Goal: Task Accomplishment & Management: Manage account settings

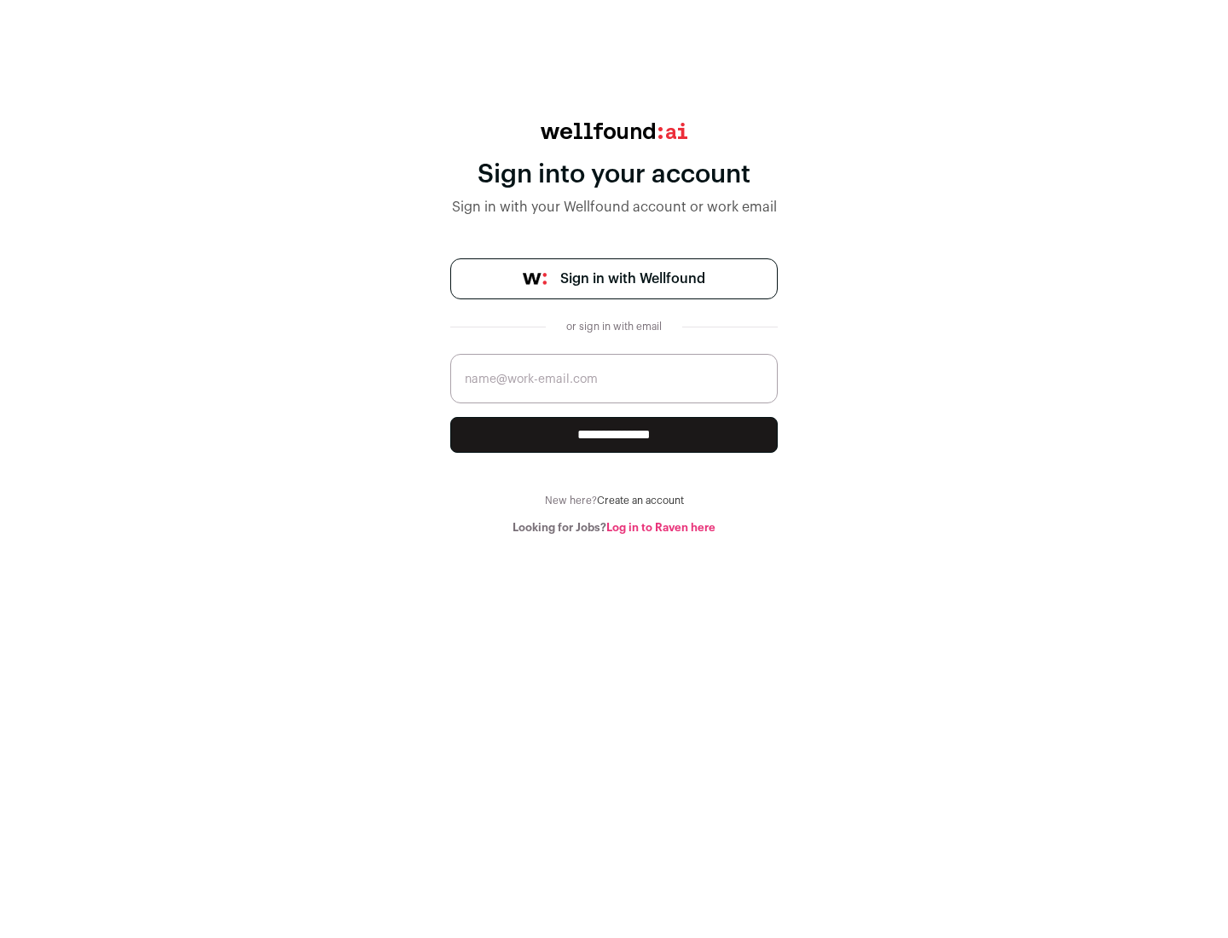
click at [632, 279] on span "Sign in with Wellfound" at bounding box center [632, 279] width 145 height 20
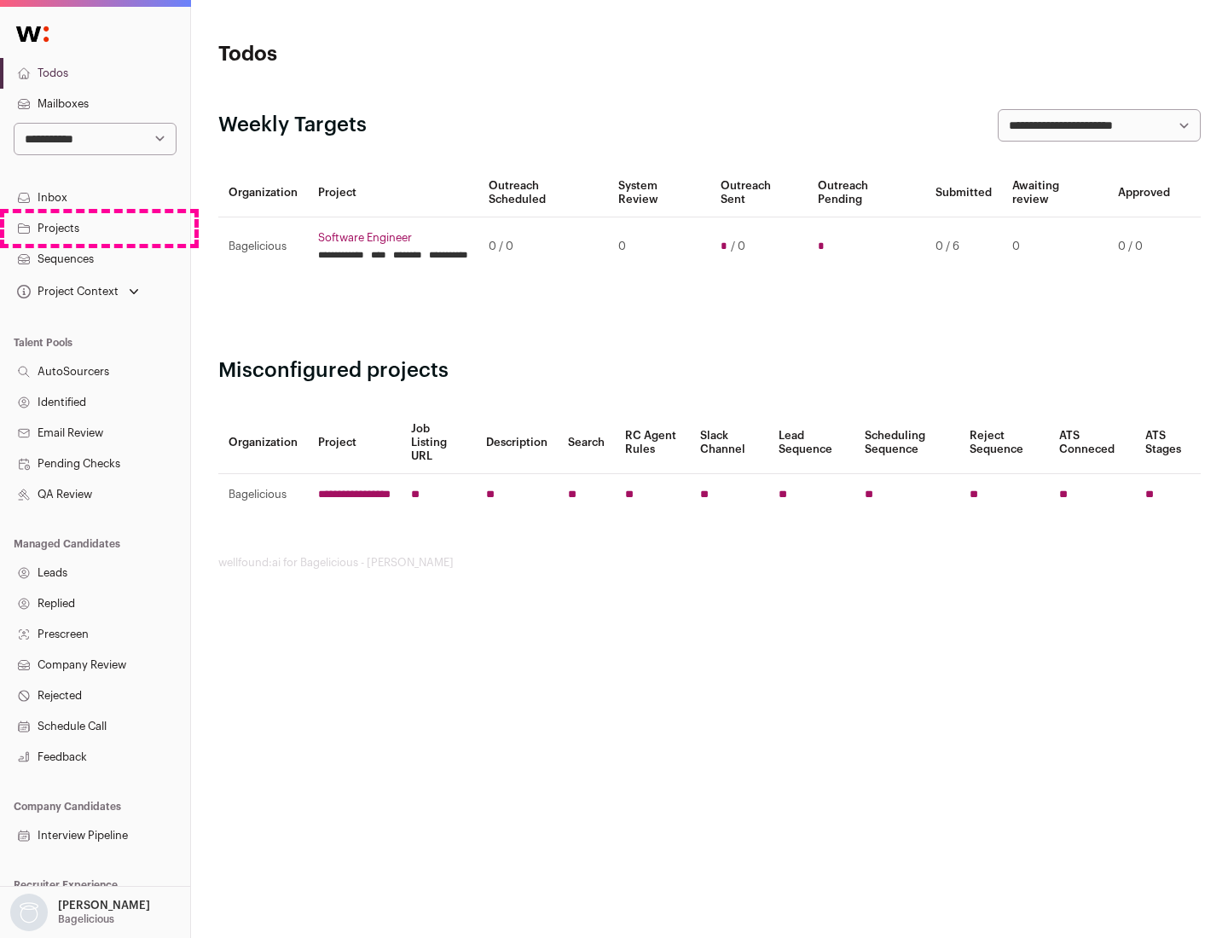
click at [95, 228] on link "Projects" at bounding box center [95, 228] width 190 height 31
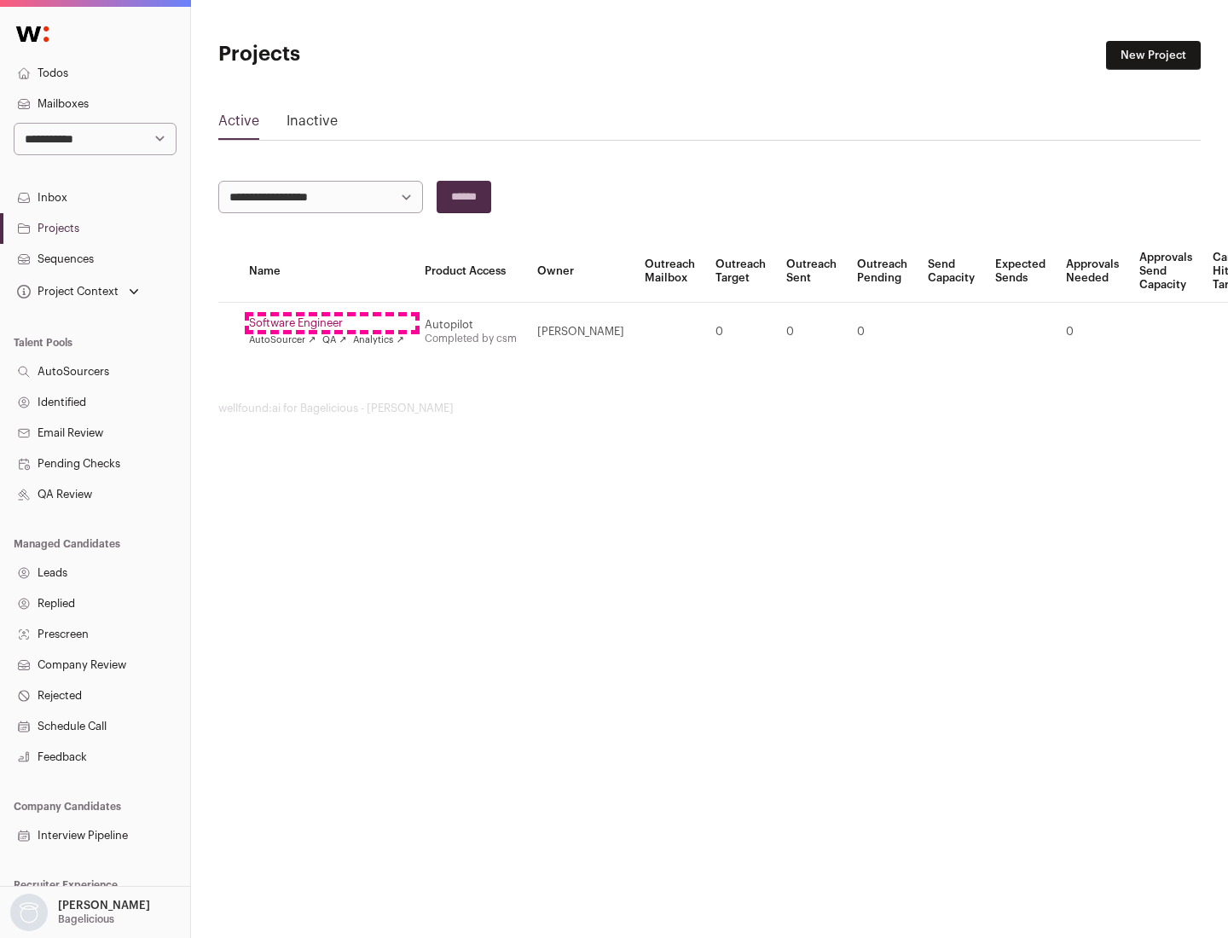
click at [332, 323] on link "Software Engineer" at bounding box center [326, 323] width 155 height 14
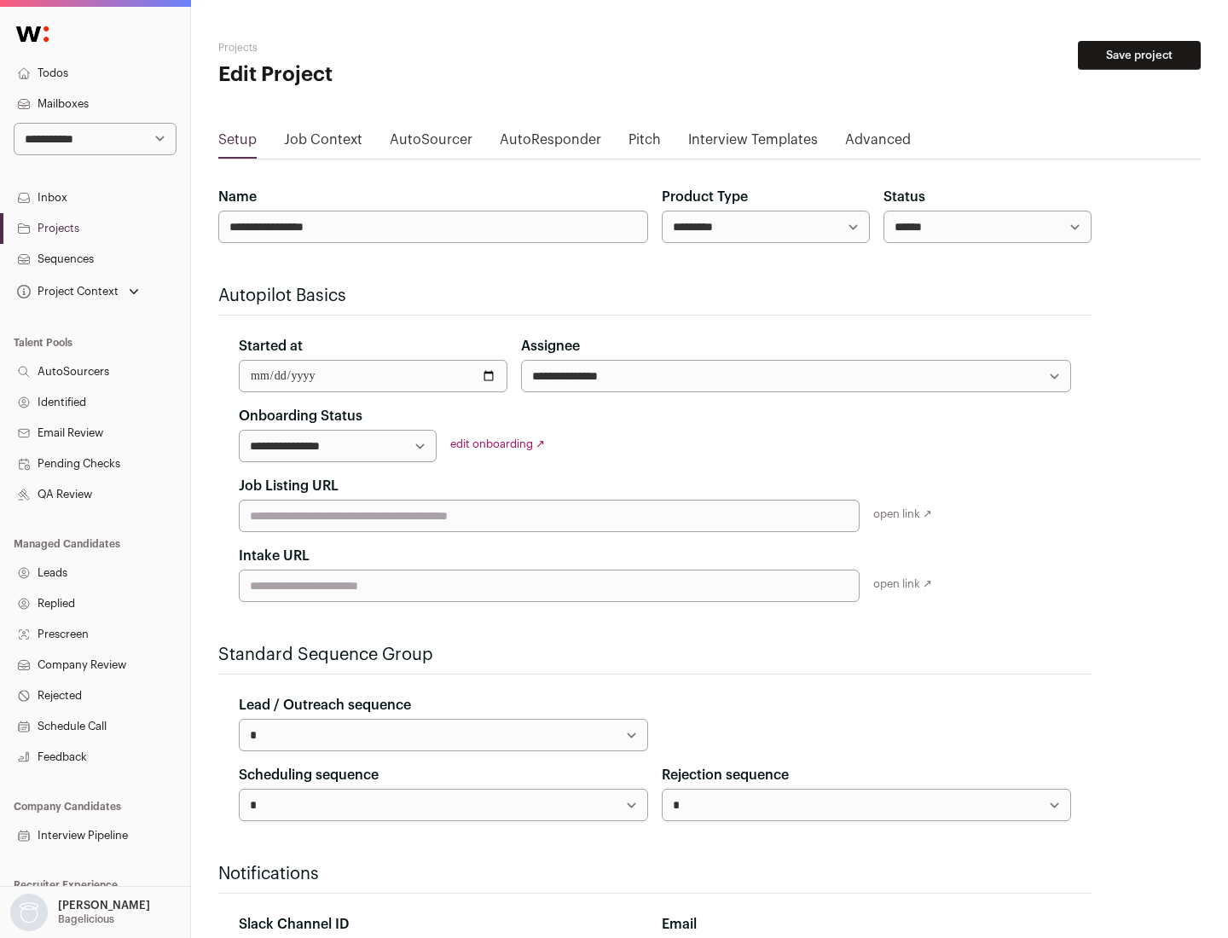
click at [1139, 55] on button "Save project" at bounding box center [1139, 55] width 123 height 29
